Goal: Task Accomplishment & Management: Use online tool/utility

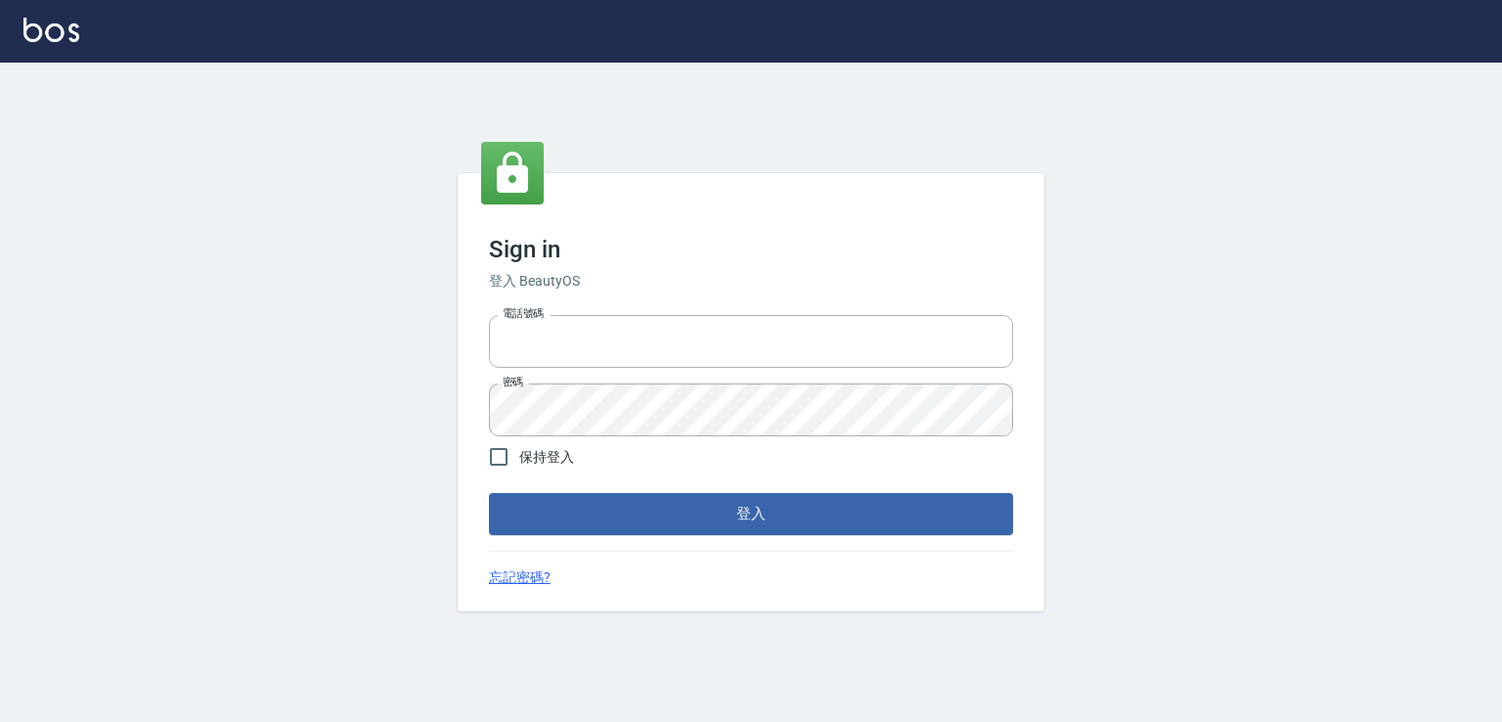
type input "0982132488"
click at [711, 513] on button "登入" at bounding box center [751, 513] width 524 height 41
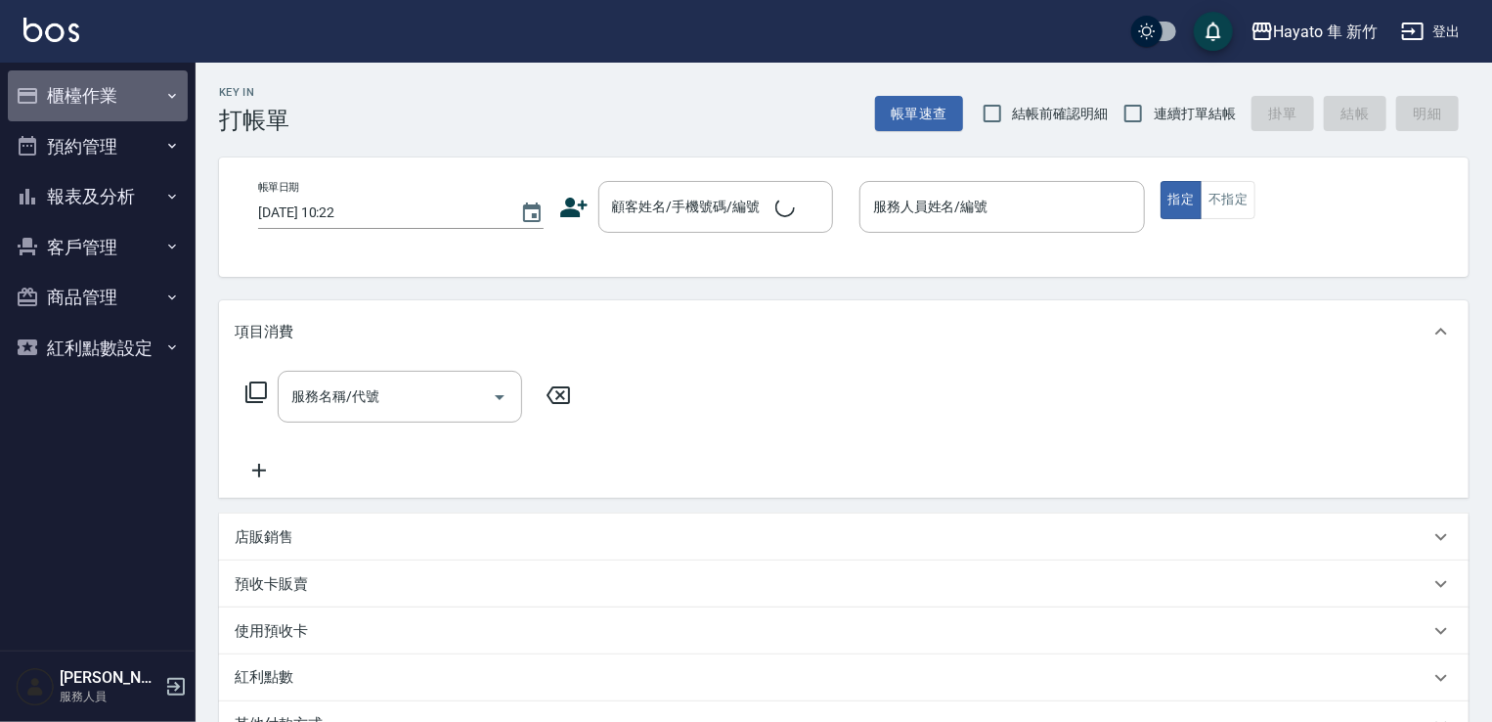
click at [172, 89] on icon "button" at bounding box center [172, 96] width 16 height 16
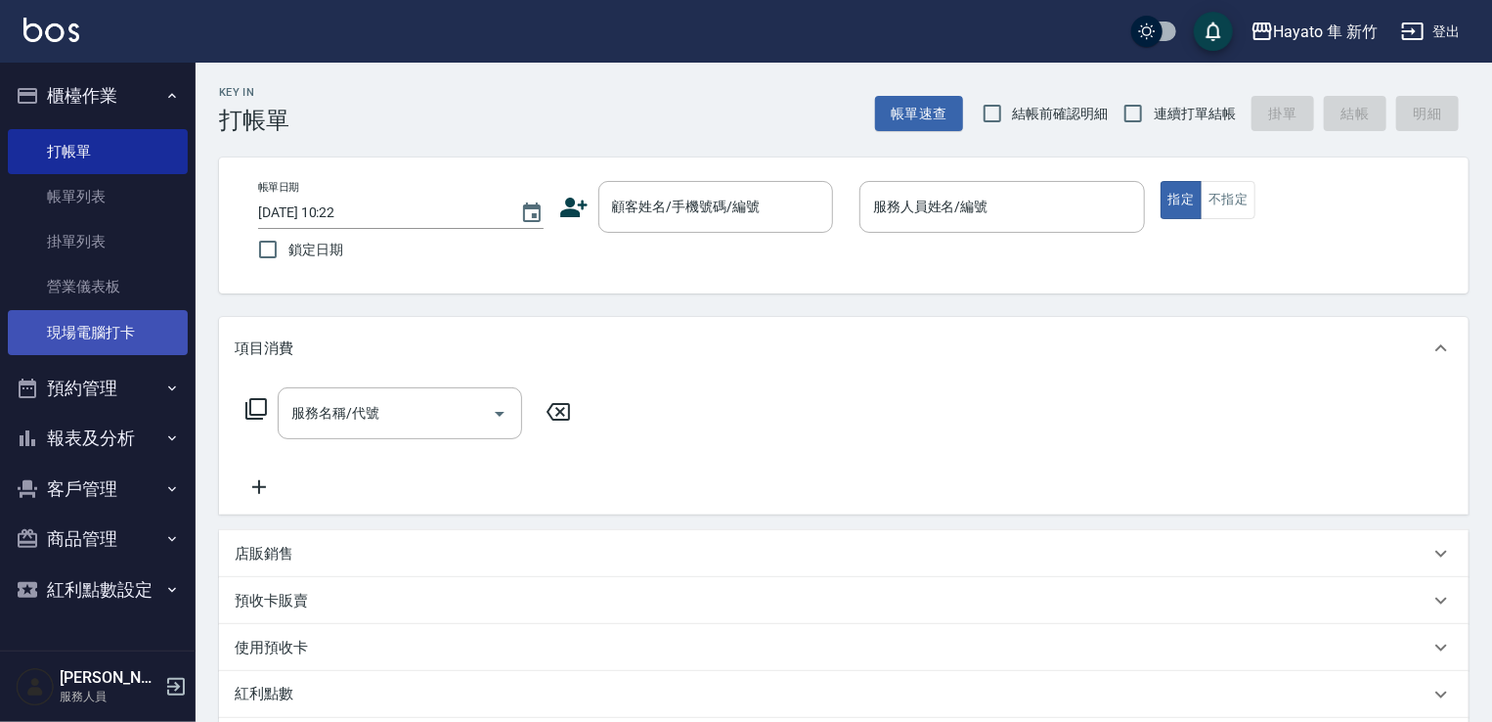
click at [141, 345] on link "現場電腦打卡" at bounding box center [98, 332] width 180 height 45
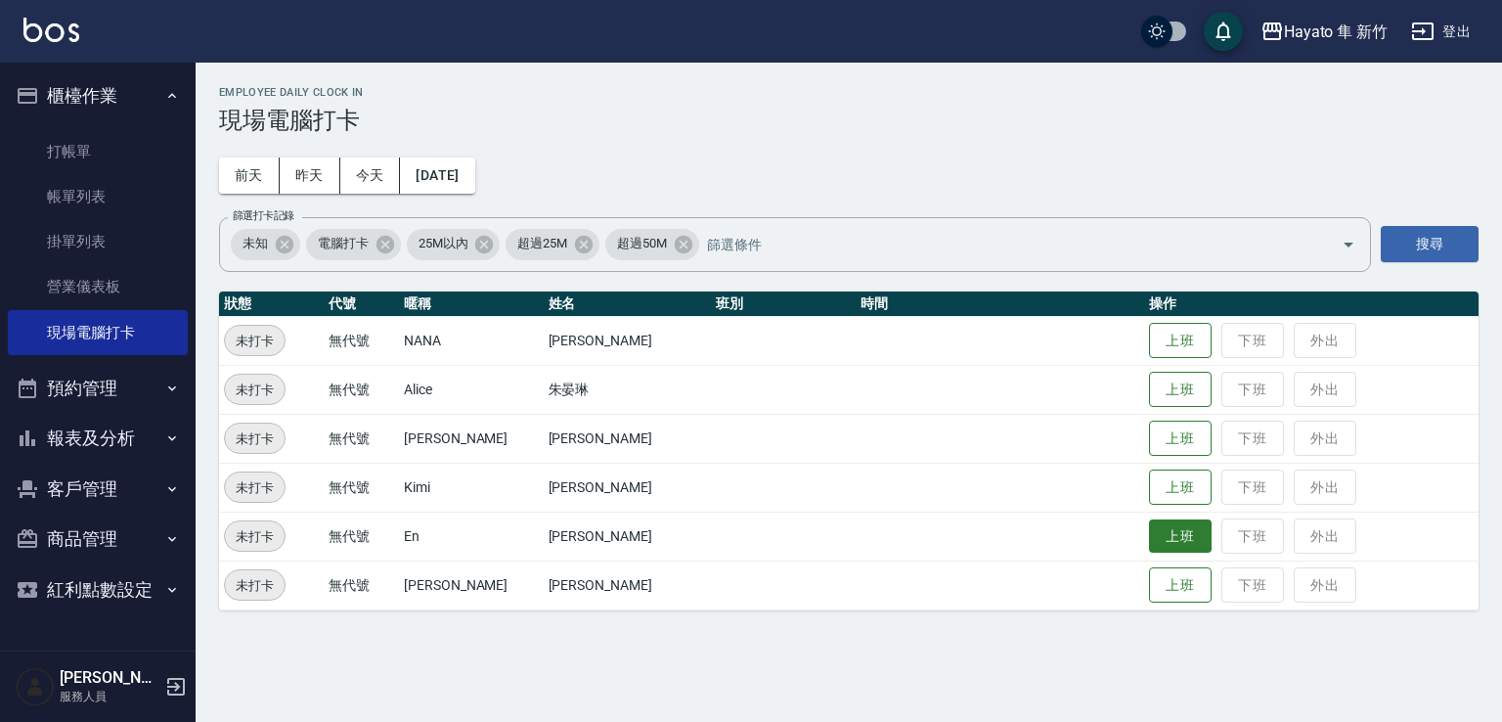
click at [1166, 521] on button "上班" at bounding box center [1180, 536] width 63 height 34
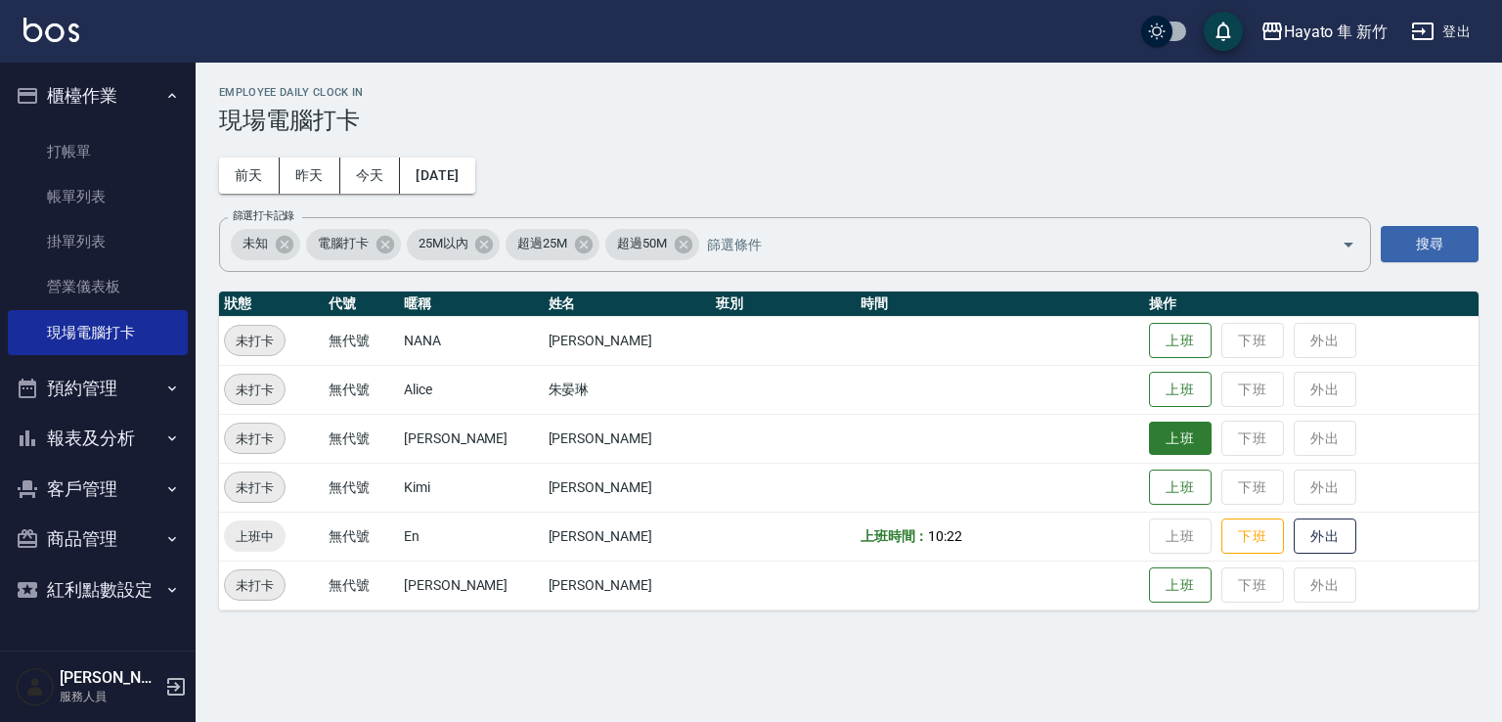
click at [1149, 438] on button "上班" at bounding box center [1180, 438] width 63 height 34
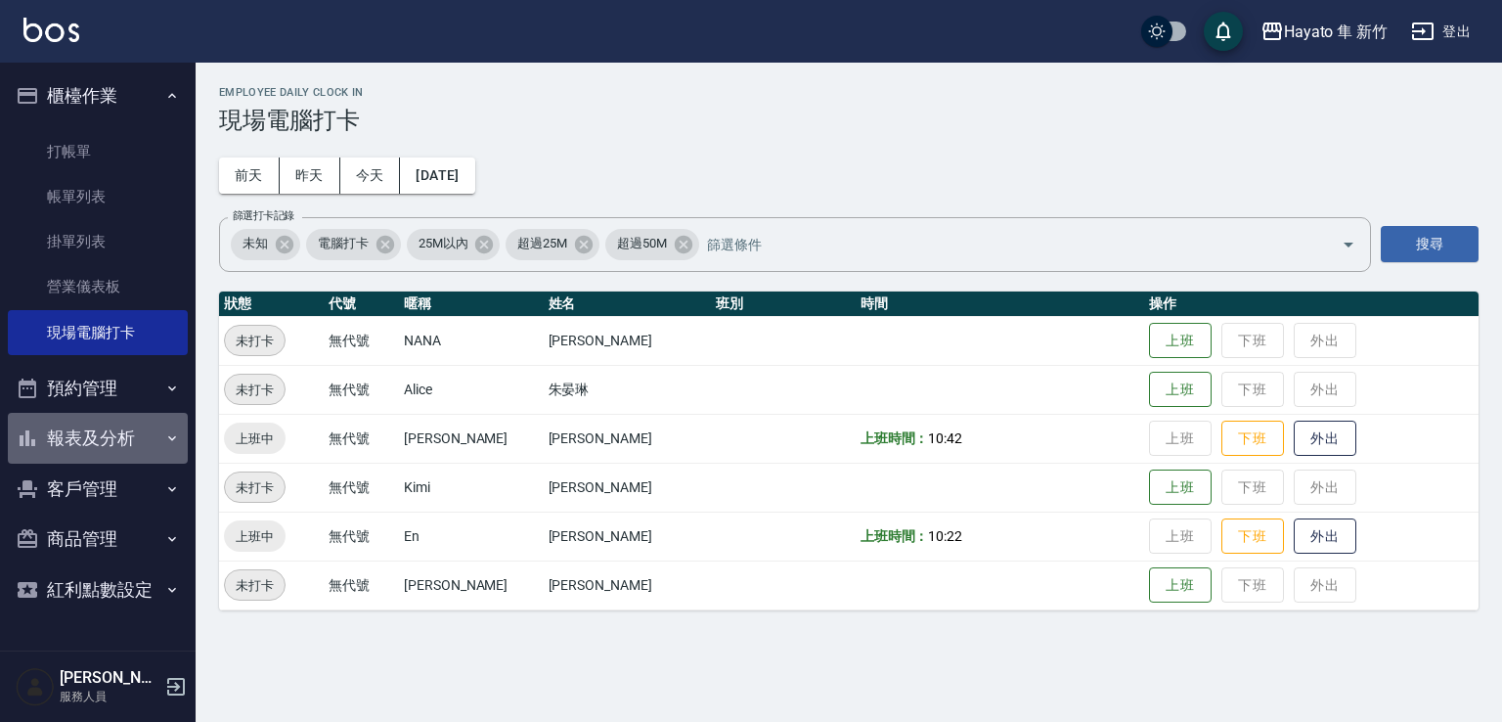
click at [144, 449] on button "報表及分析" at bounding box center [98, 438] width 180 height 51
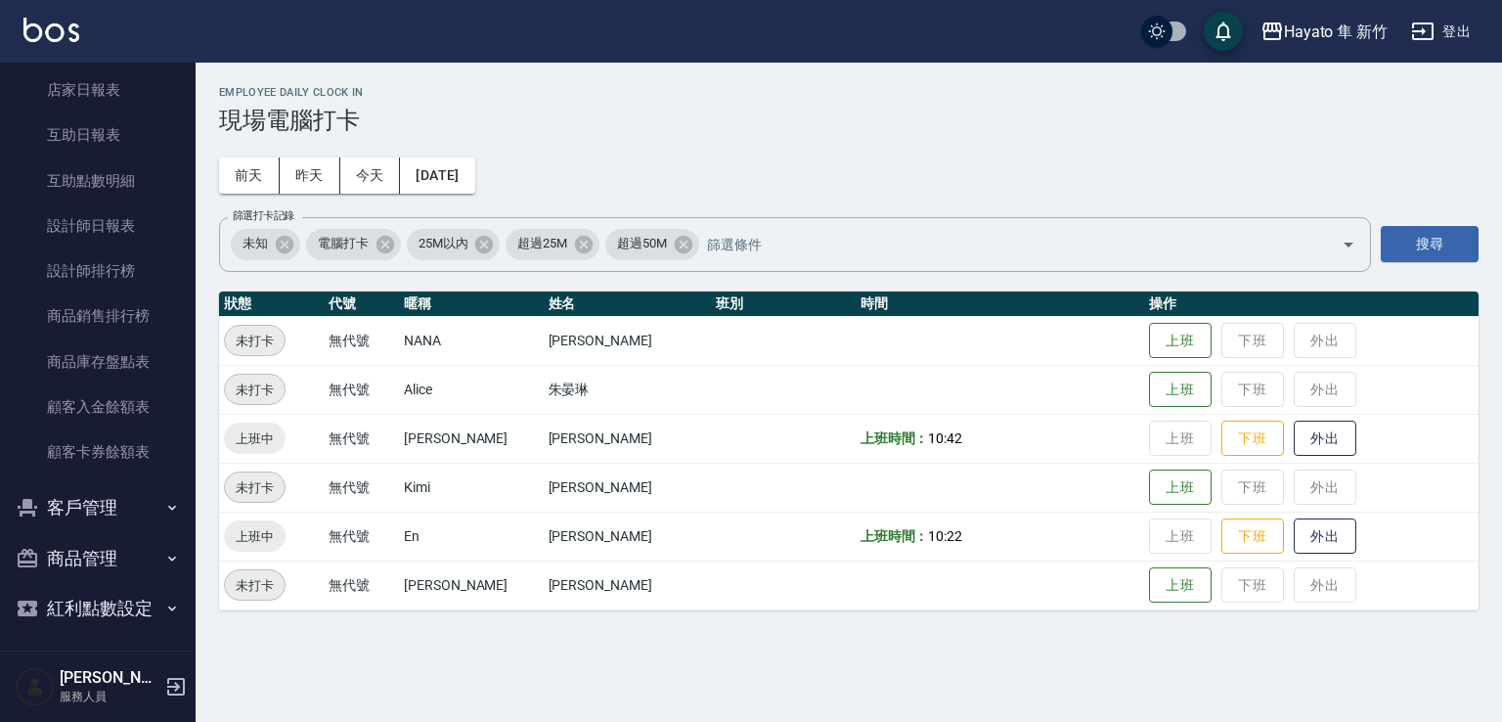
scroll to position [455, 0]
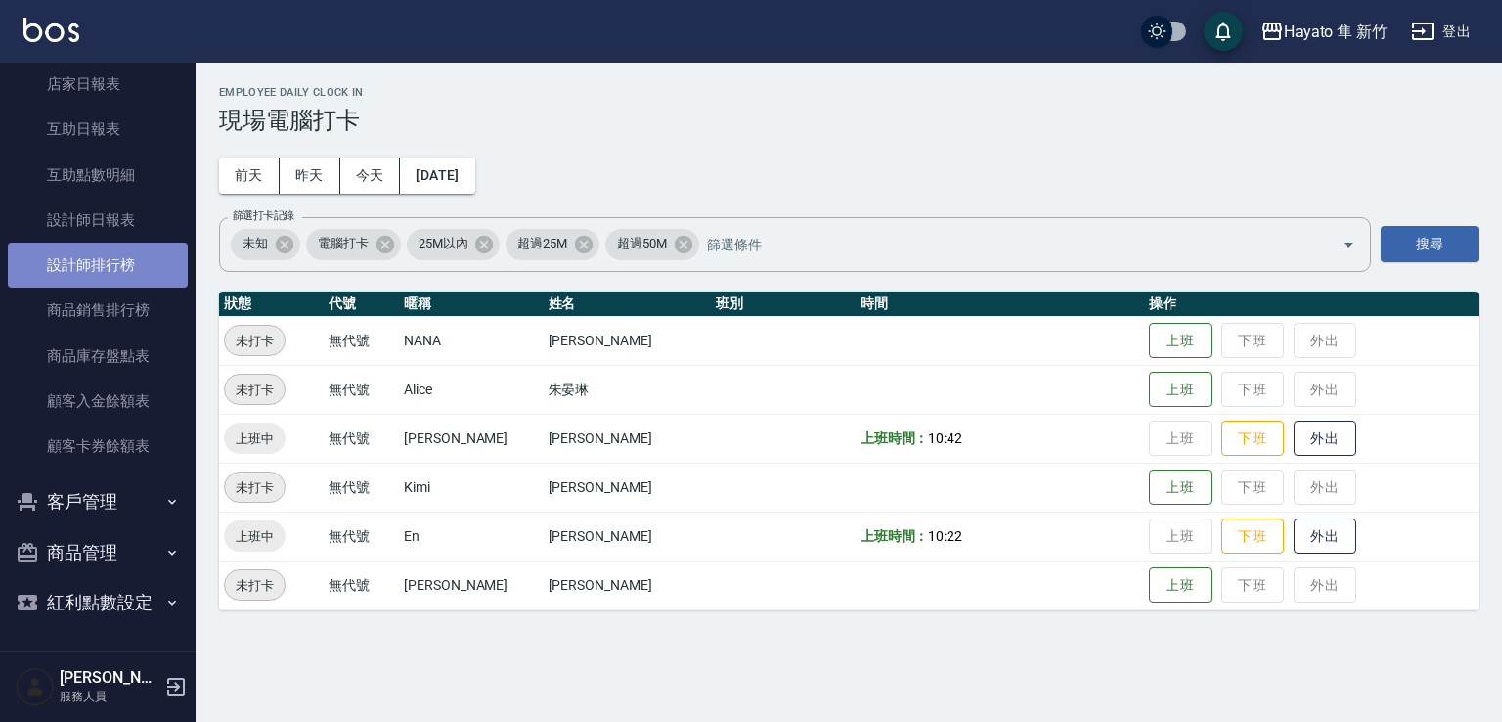
click at [104, 260] on link "設計師排行榜" at bounding box center [98, 265] width 180 height 45
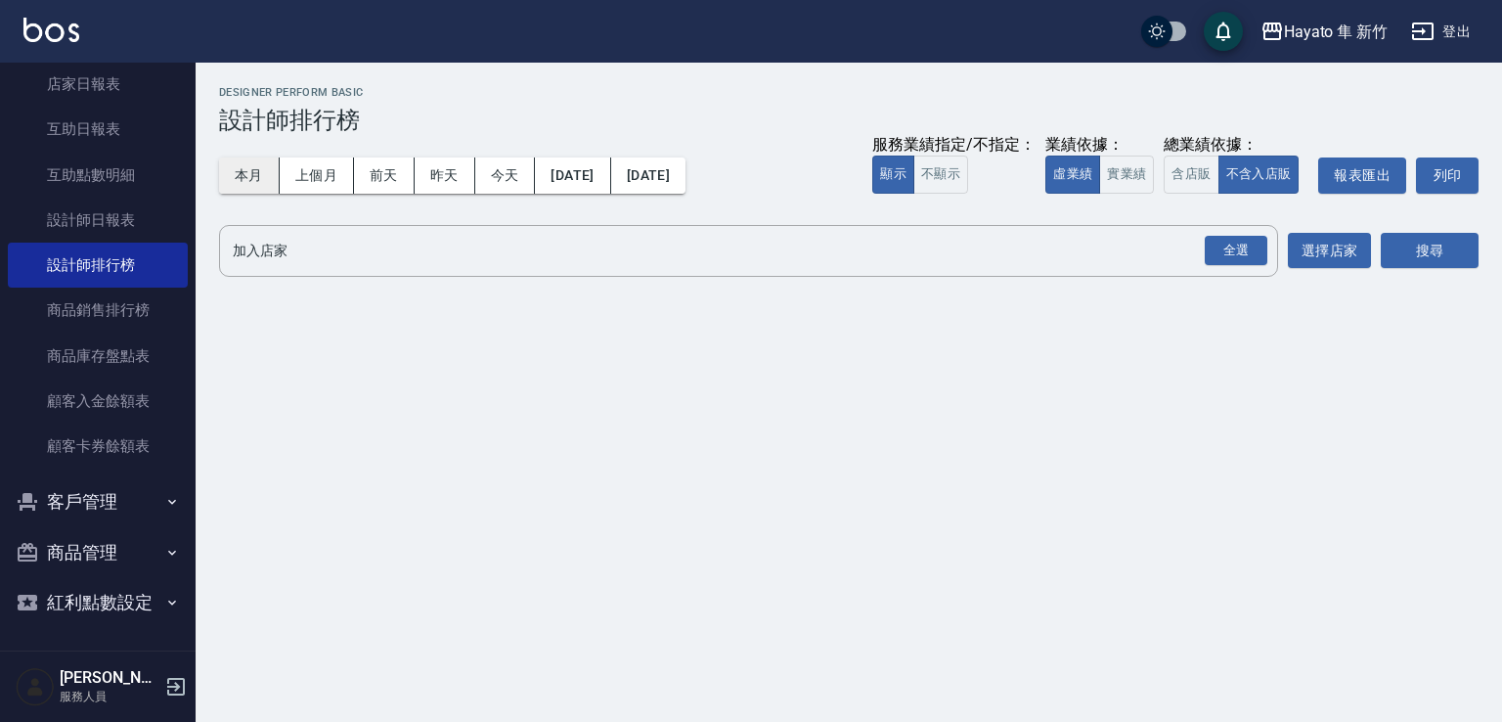
click at [247, 165] on button "本月" at bounding box center [249, 175] width 61 height 36
click at [1240, 246] on div "全選" at bounding box center [1236, 251] width 63 height 30
click at [1458, 248] on button "搜尋" at bounding box center [1430, 252] width 98 height 36
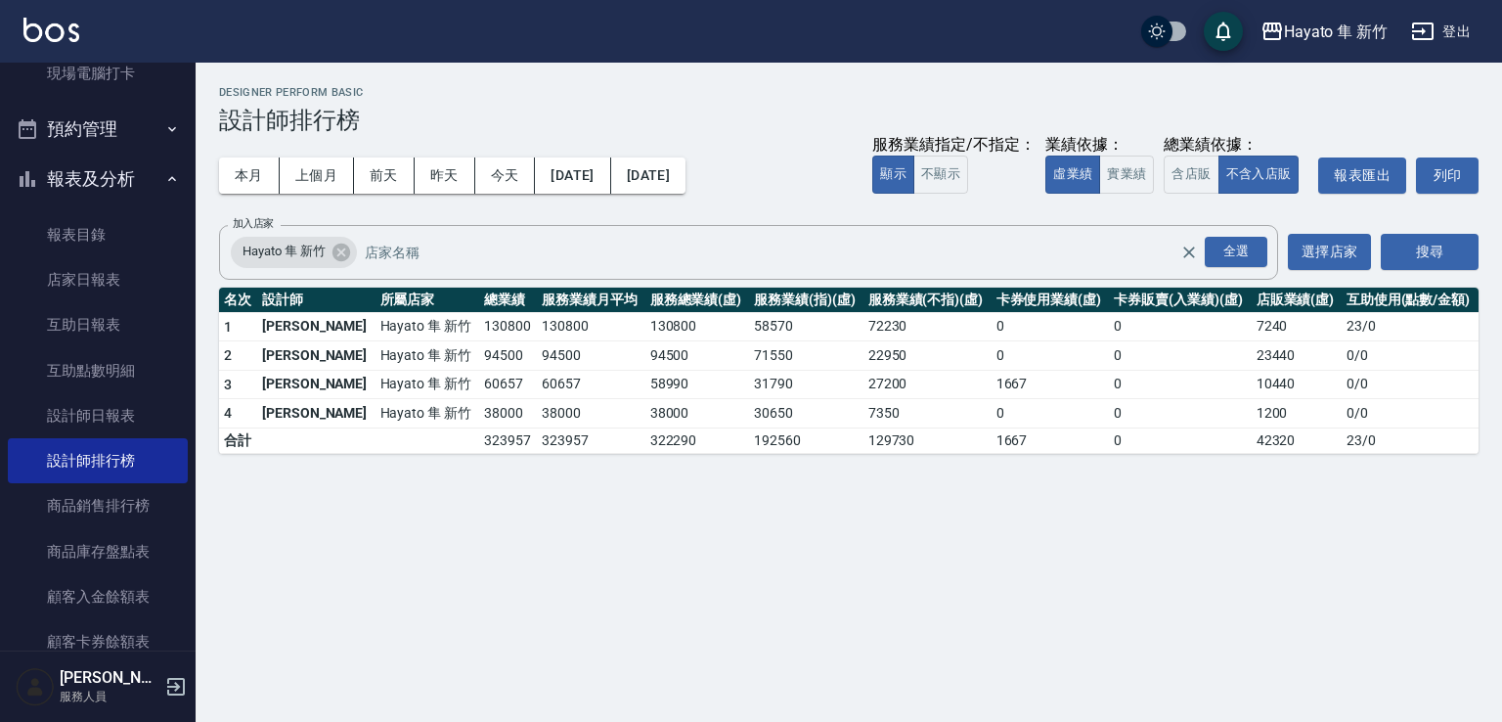
scroll to position [161, 0]
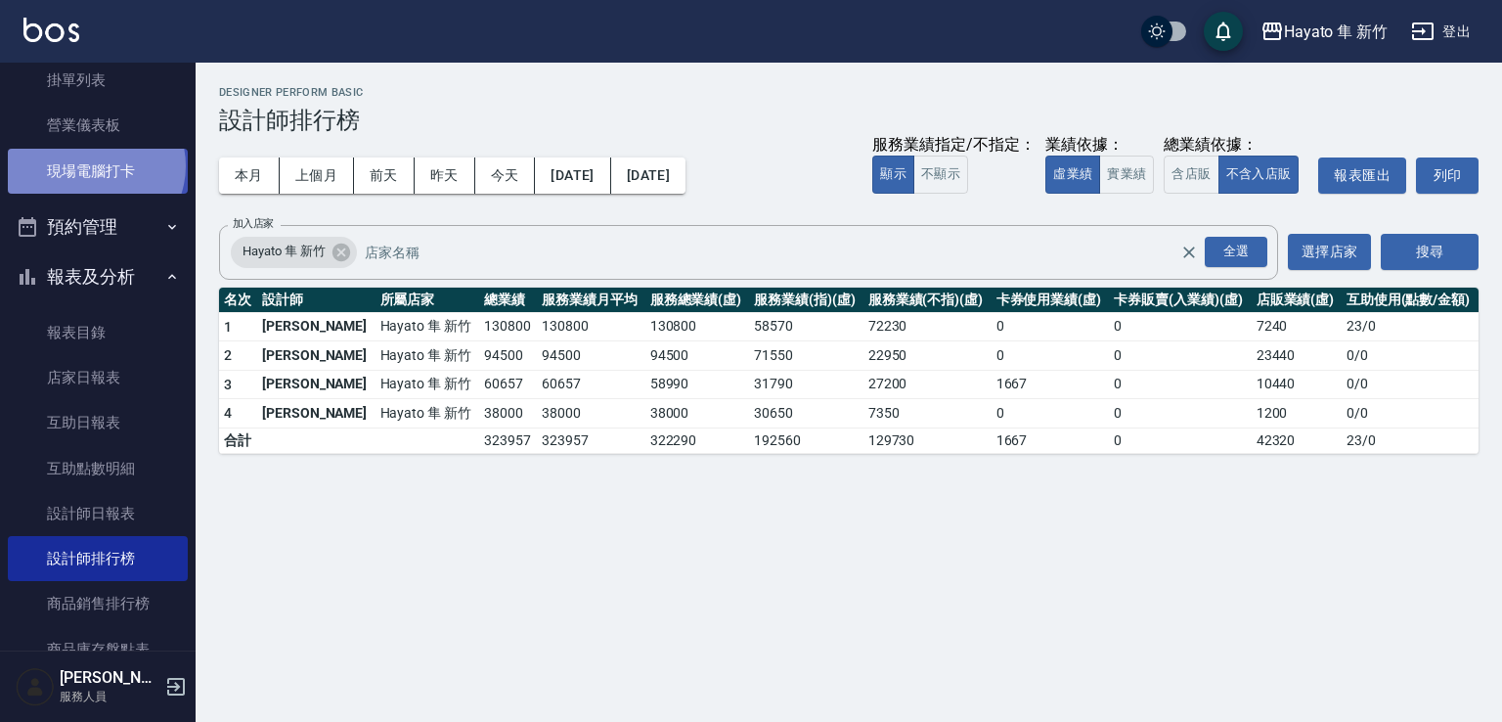
click at [94, 165] on link "現場電腦打卡" at bounding box center [98, 171] width 180 height 45
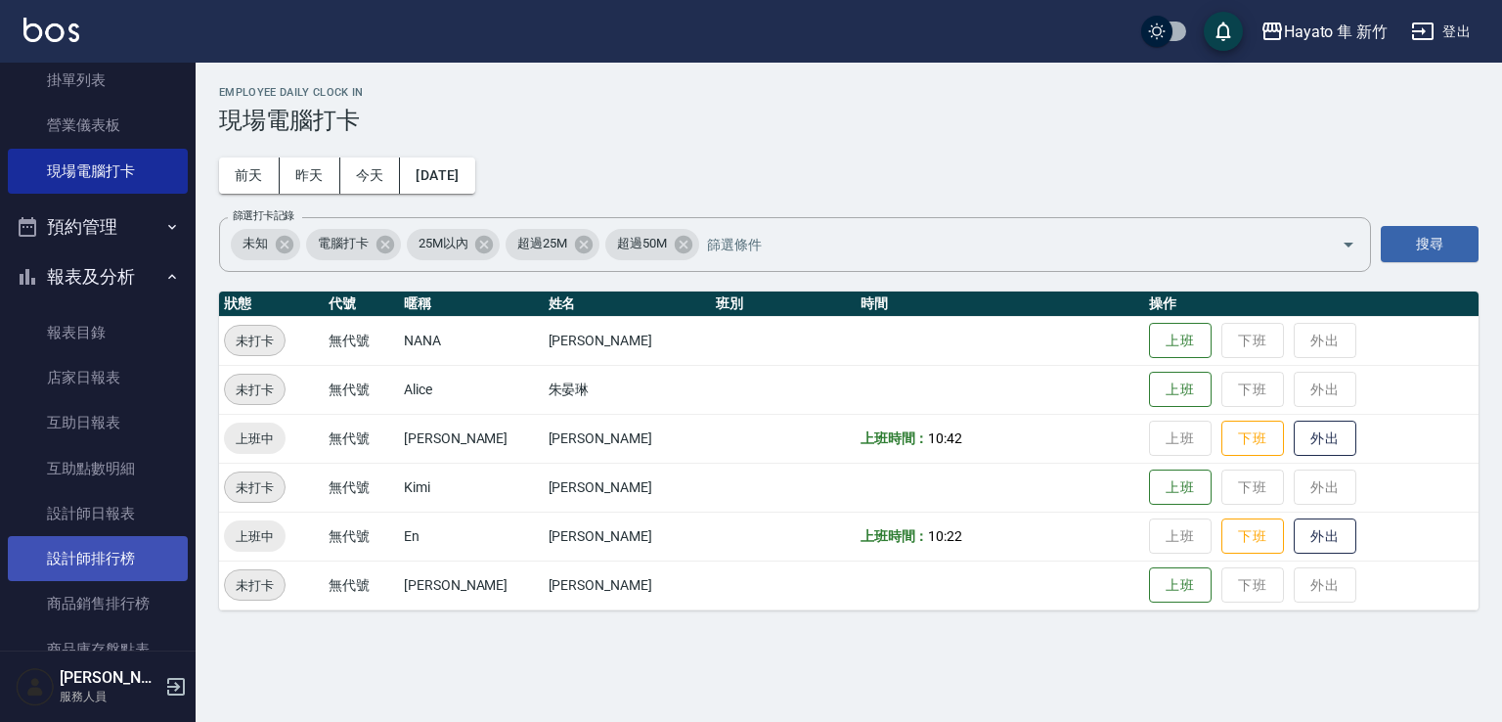
click at [132, 558] on link "設計師排行榜" at bounding box center [98, 558] width 180 height 45
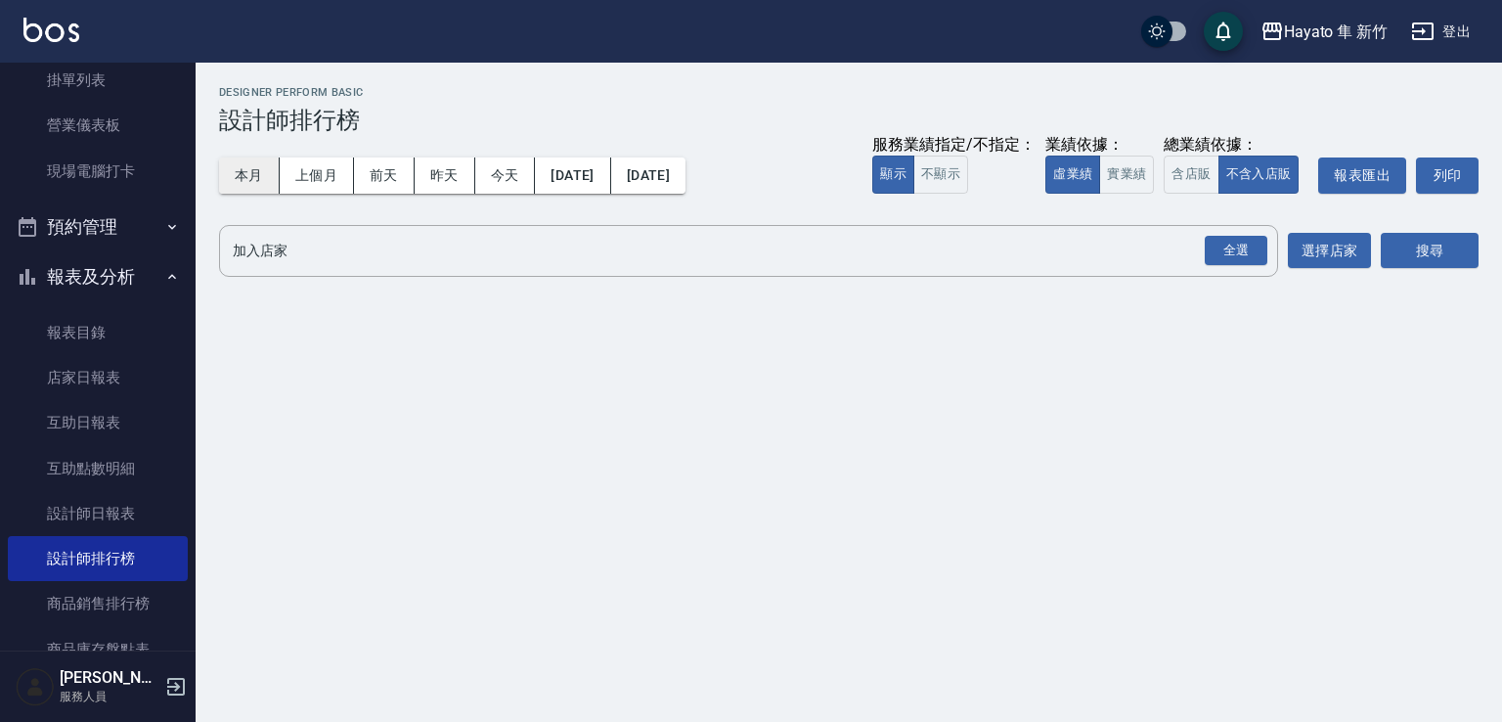
click at [234, 177] on button "本月" at bounding box center [249, 175] width 61 height 36
click at [1232, 265] on button "全選" at bounding box center [1236, 251] width 70 height 38
click at [1229, 243] on div "全選" at bounding box center [1236, 251] width 63 height 30
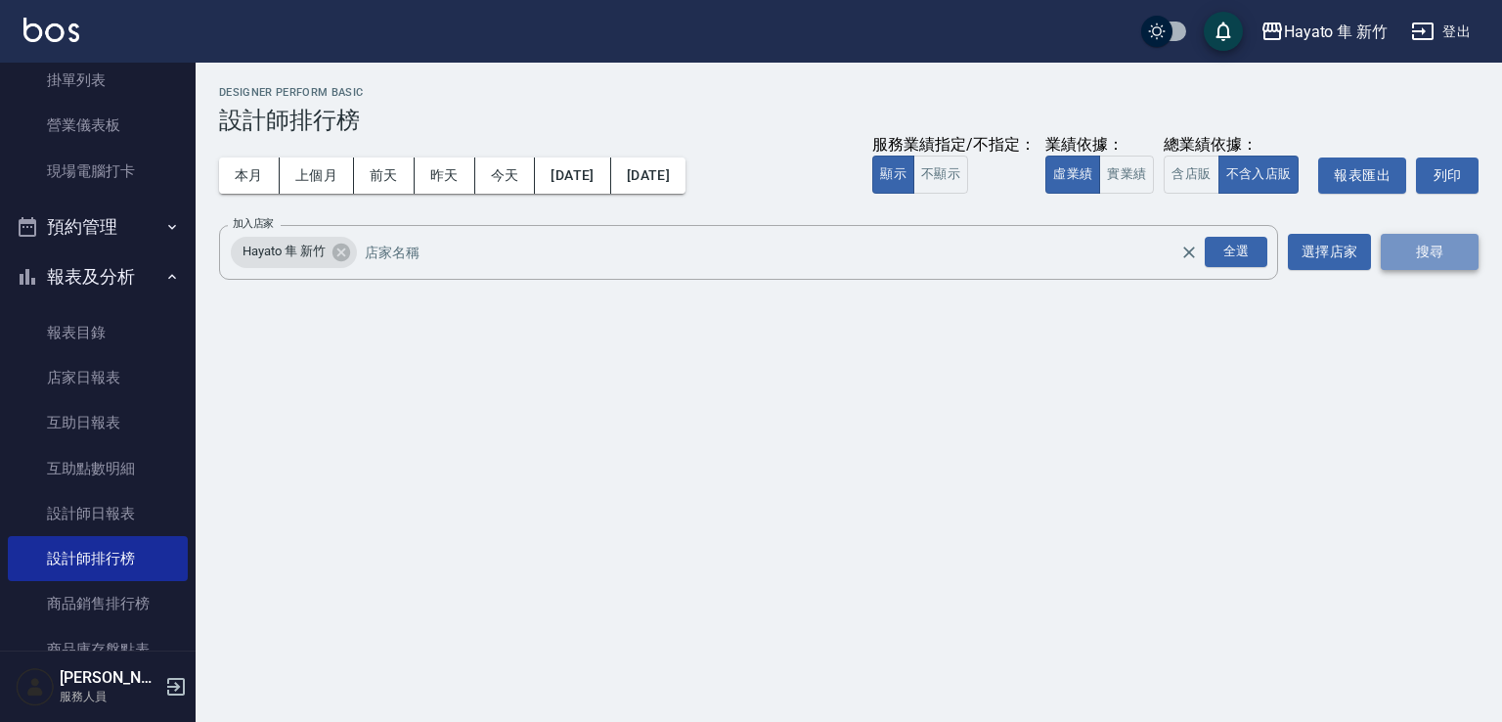
click at [1407, 263] on button "搜尋" at bounding box center [1430, 252] width 98 height 36
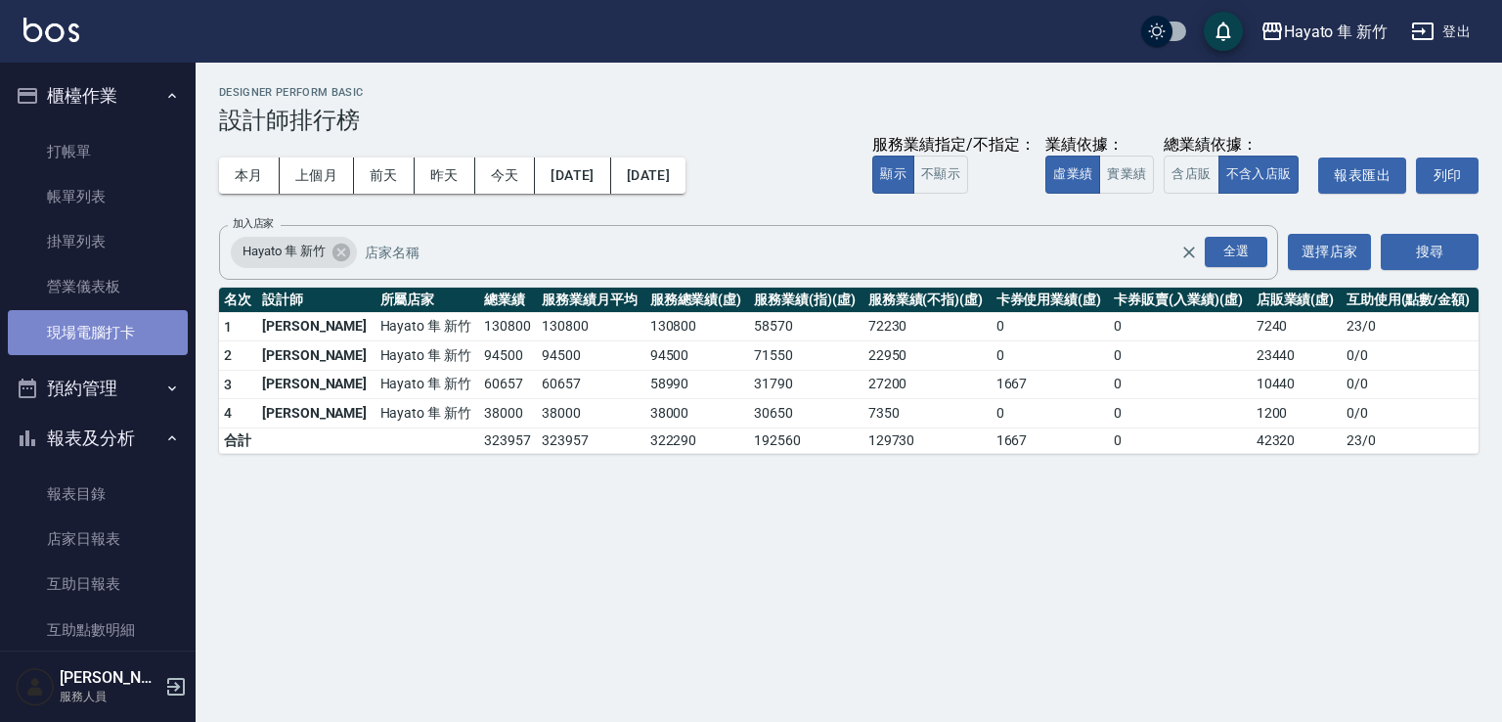
click at [111, 337] on link "現場電腦打卡" at bounding box center [98, 332] width 180 height 45
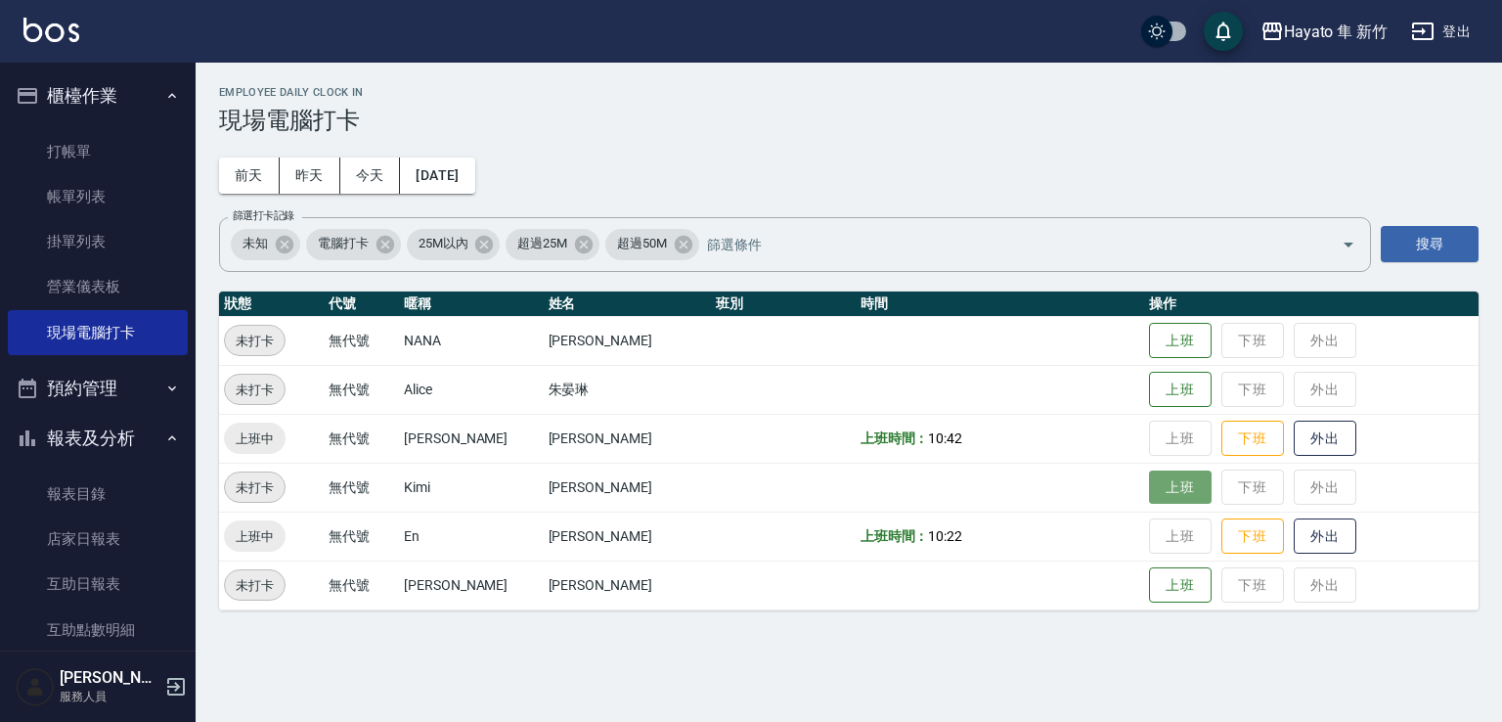
click at [1149, 482] on button "上班" at bounding box center [1180, 487] width 63 height 34
